Goal: Task Accomplishment & Management: Use online tool/utility

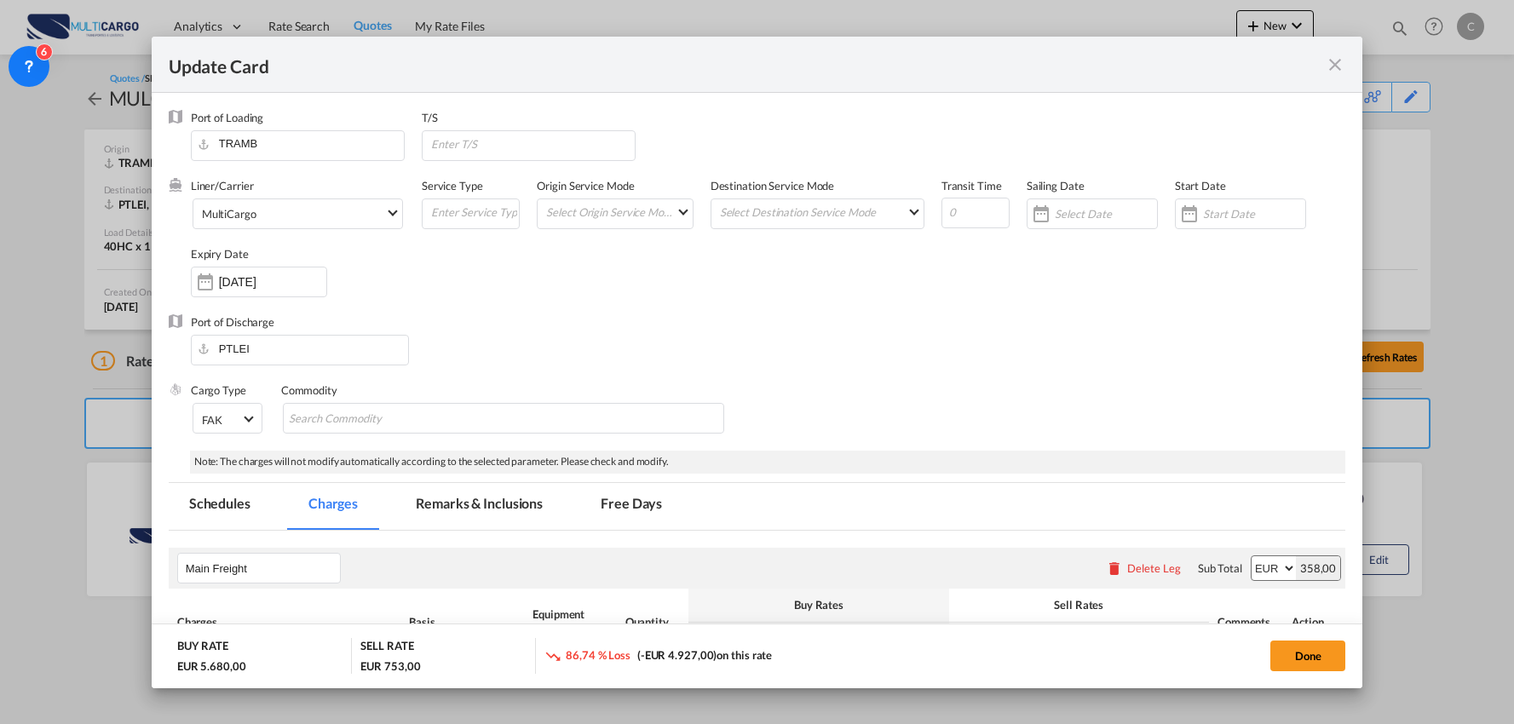
select select "per equipment"
select select "per_document"
select select "per B/L"
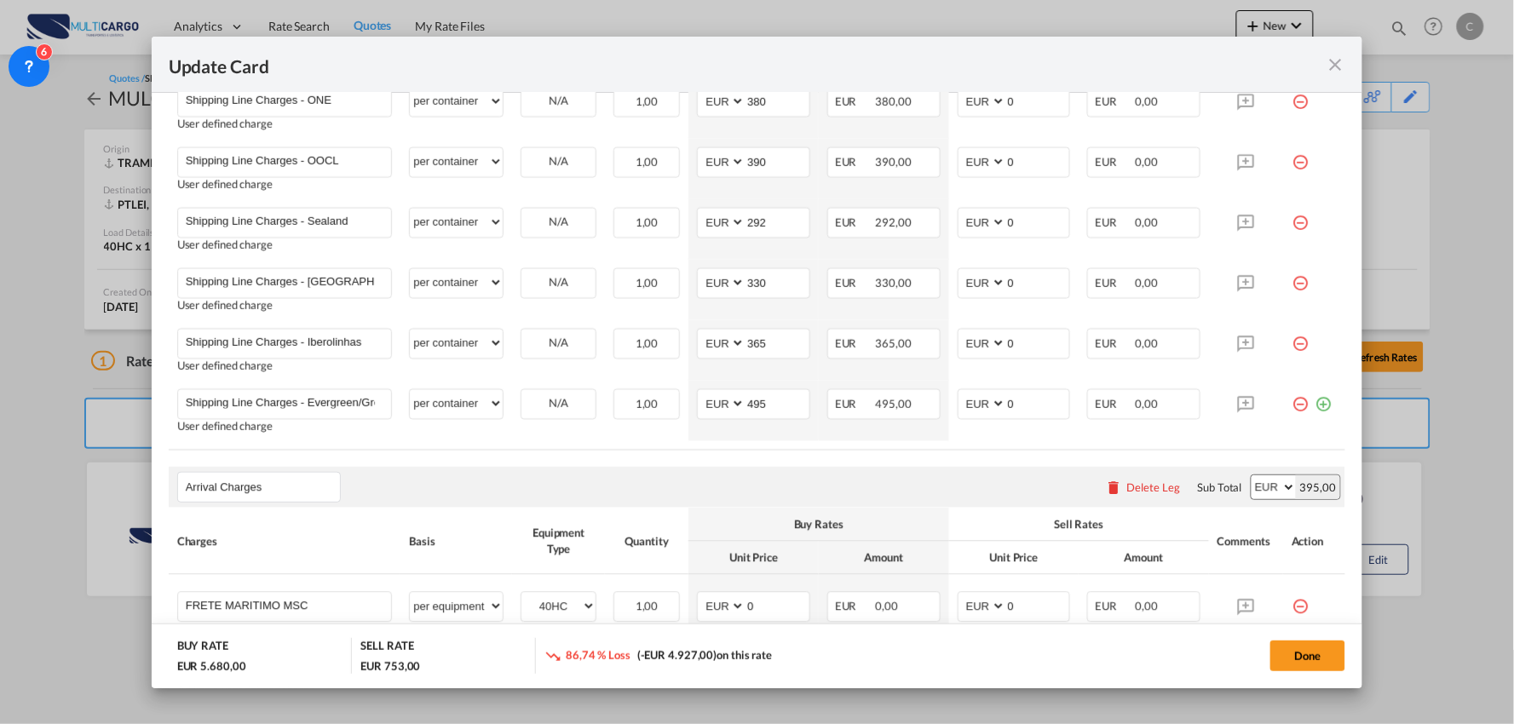
drag, startPoint x: 447, startPoint y: 456, endPoint x: 838, endPoint y: 530, distance: 398.1
click at [447, 456] on rate-modification "Main Freight Please enter leg name Leg Name Already Exists Delete Leg Sub Total…" at bounding box center [758, 140] width 1178 height 1483
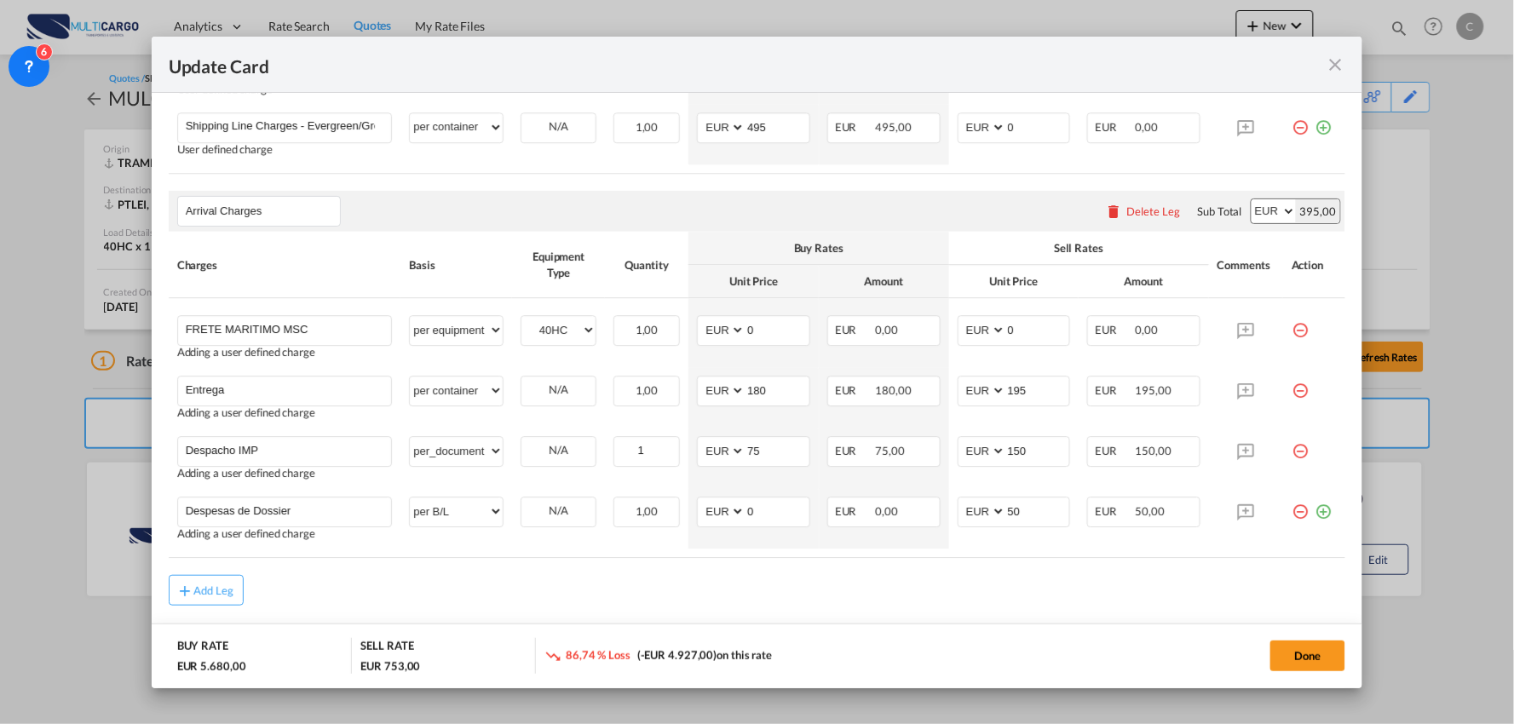
scroll to position [1450, 0]
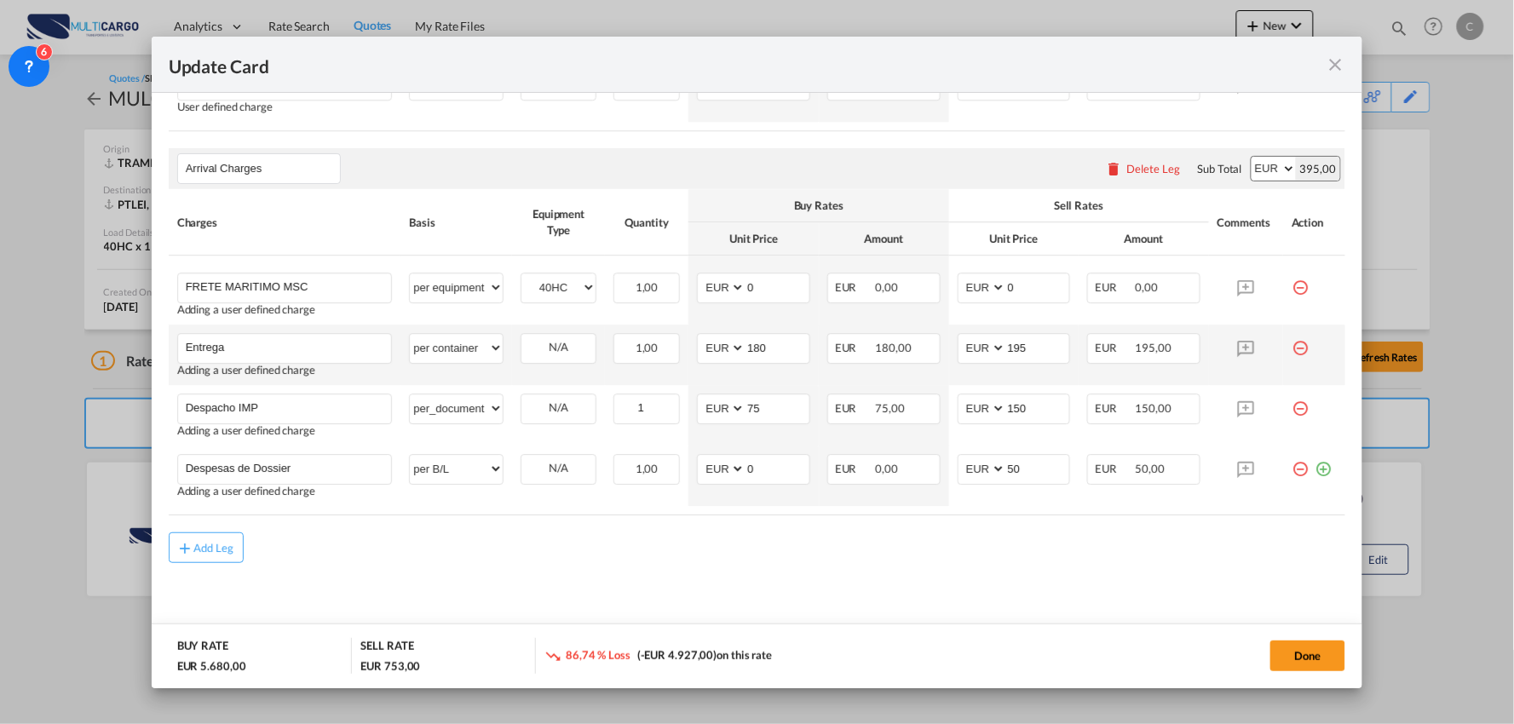
drag, startPoint x: 602, startPoint y: 578, endPoint x: 268, endPoint y: 365, distance: 396.2
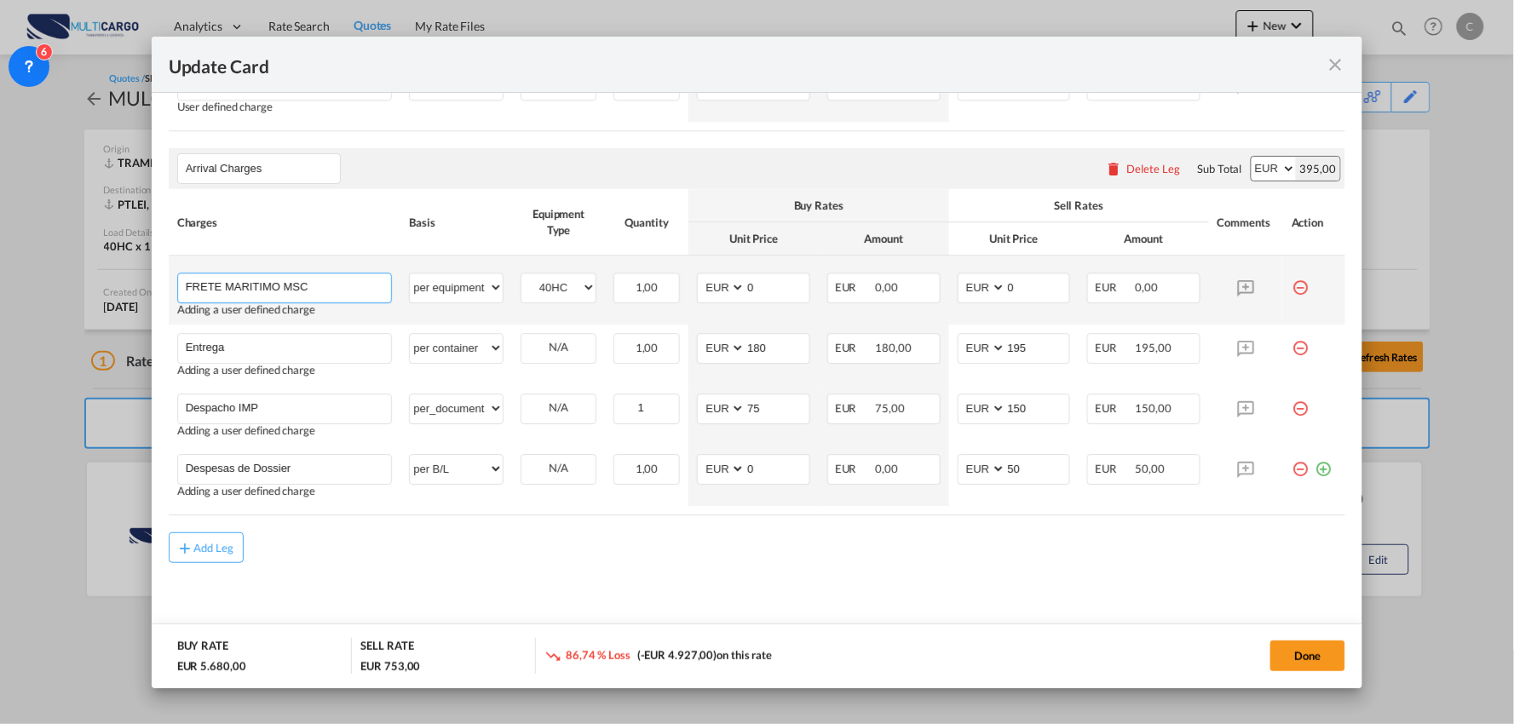
drag, startPoint x: 274, startPoint y: 283, endPoint x: 193, endPoint y: 284, distance: 81.0
click at [193, 284] on input "FRETE MARITIMO MSC" at bounding box center [289, 287] width 206 height 26
type input "Frete Maritimo MSC"
drag, startPoint x: 257, startPoint y: 293, endPoint x: 138, endPoint y: 280, distance: 119.2
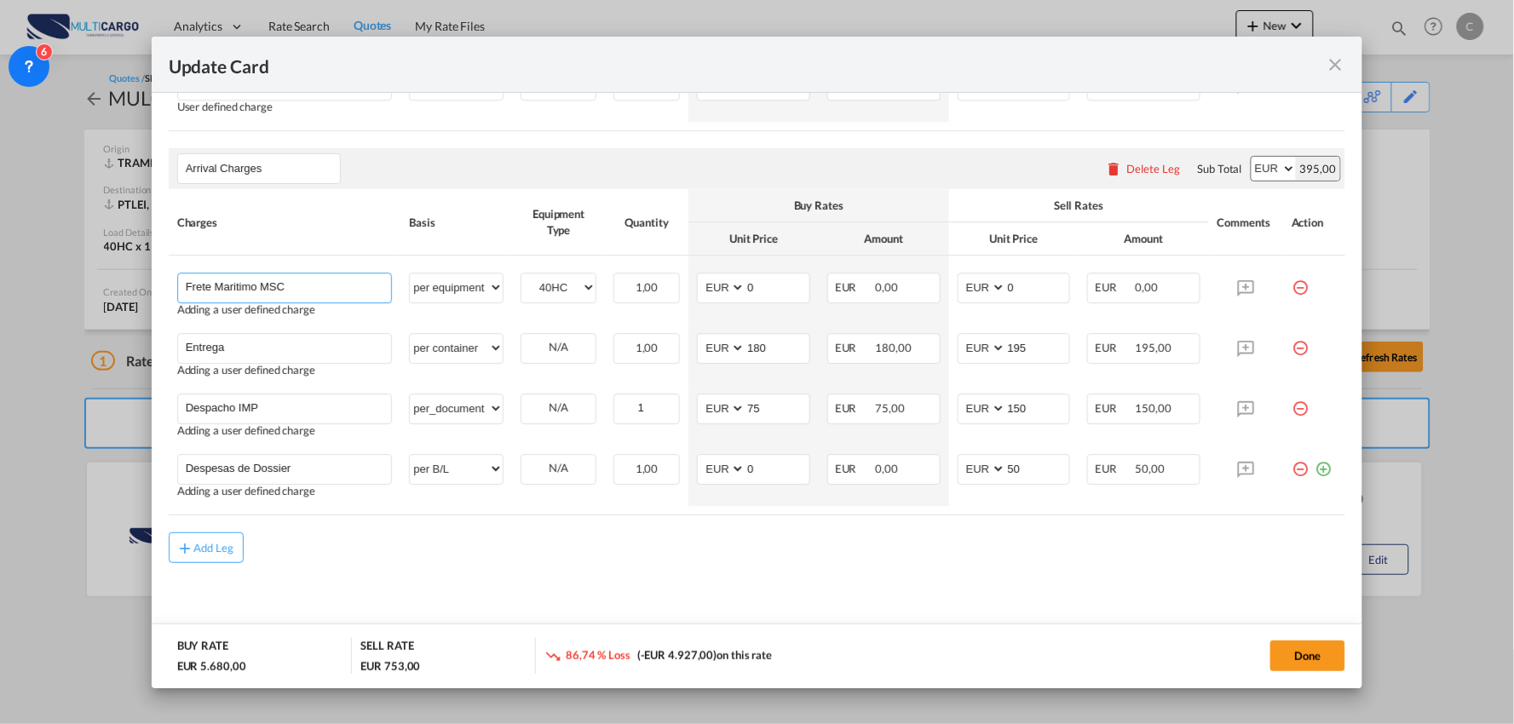
click at [138, 280] on div "Update Card Port of [GEOGRAPHIC_DATA] TRAMB T/S Liner/Carrier MultiCargo 2HM LO…" at bounding box center [757, 362] width 1514 height 724
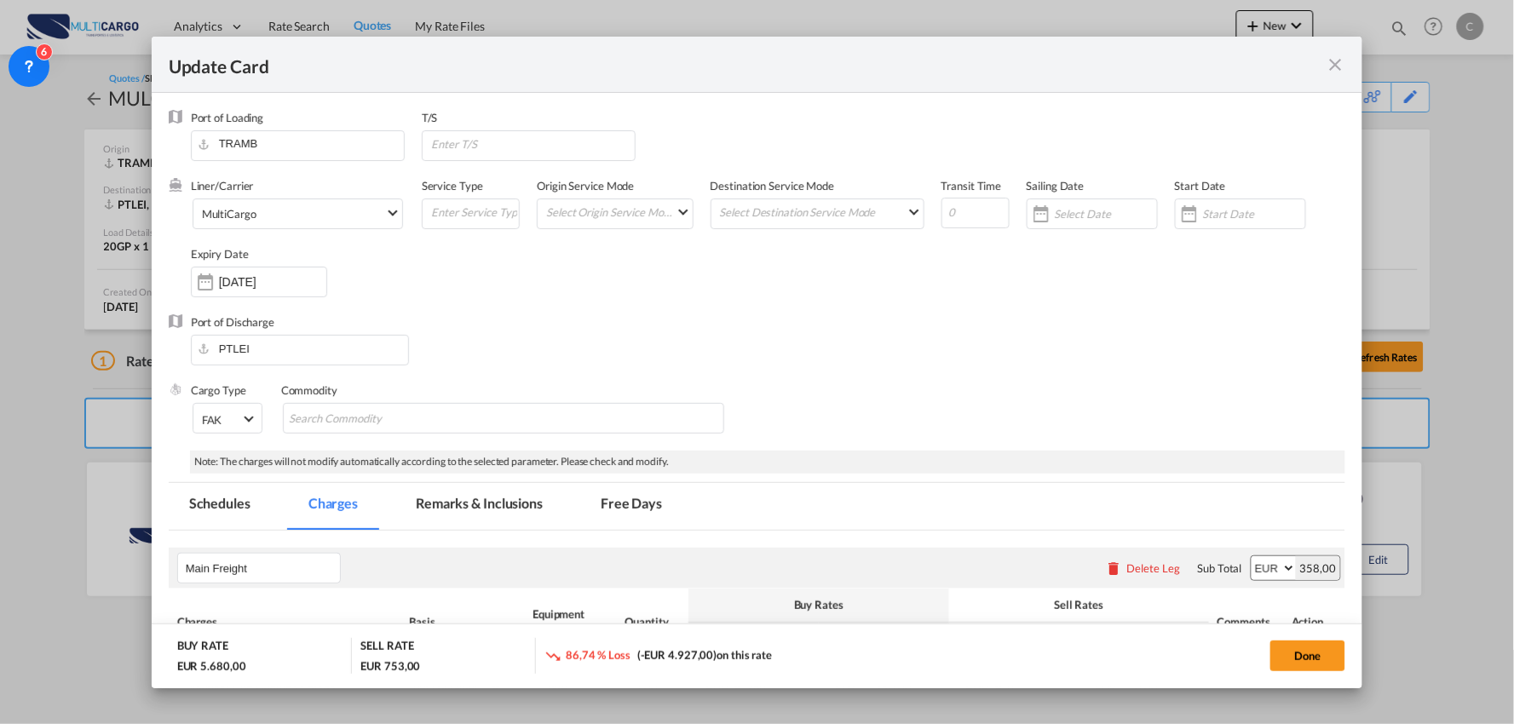
scroll to position [1356, 0]
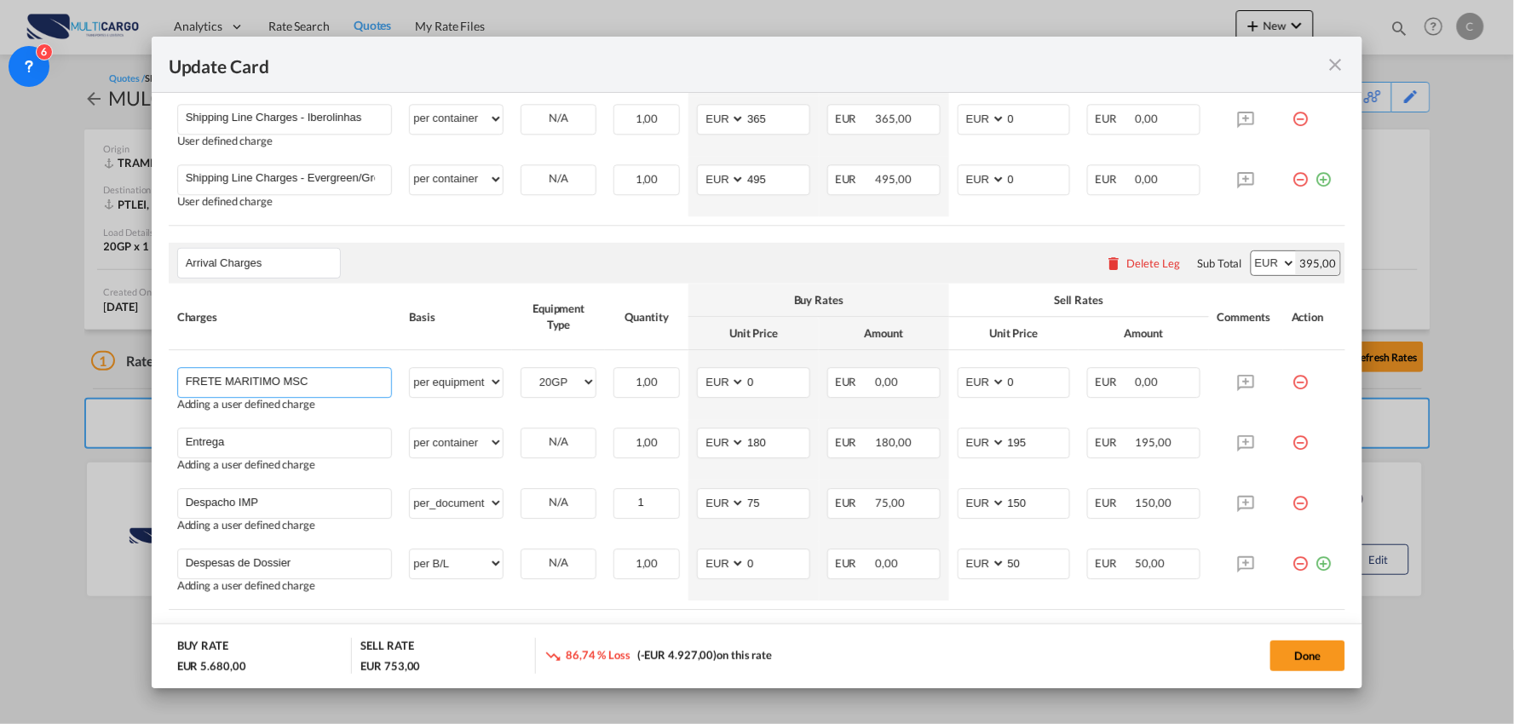
drag, startPoint x: 321, startPoint y: 389, endPoint x: 124, endPoint y: 381, distance: 197.0
click at [81, 386] on div "Update Card Port of [GEOGRAPHIC_DATA] TRAMB T/S Liner/Carrier MultiCargo 2HM LO…" at bounding box center [757, 362] width 1514 height 724
paste input "rete Maritimo"
type input "Frete Maritimo MSC"
click at [530, 259] on div "Arrival Charges Please enter leg name Leg Name Already Exists Delete Leg Sub To…" at bounding box center [758, 263] width 1178 height 41
